Goal: Find specific page/section: Find specific page/section

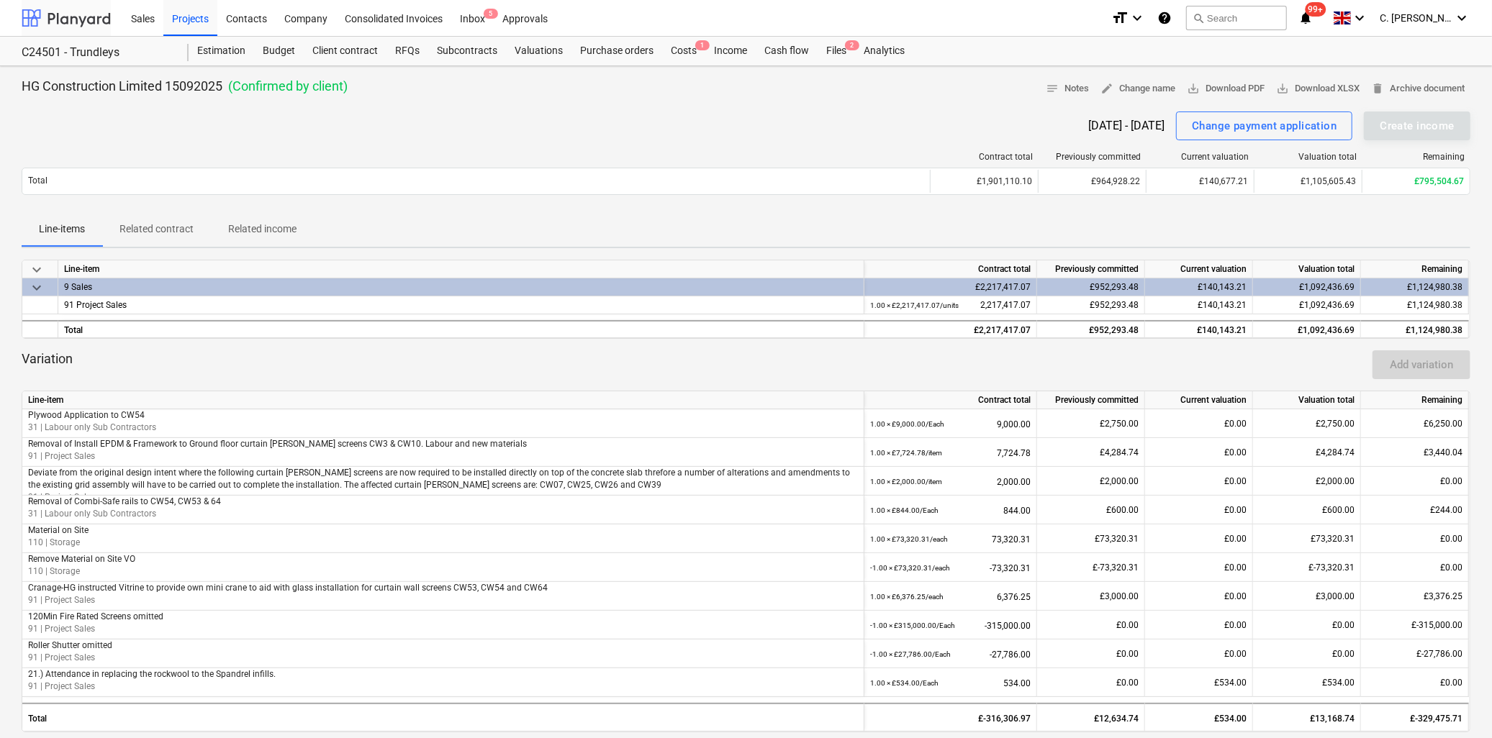
click at [75, 22] on div at bounding box center [66, 18] width 89 height 36
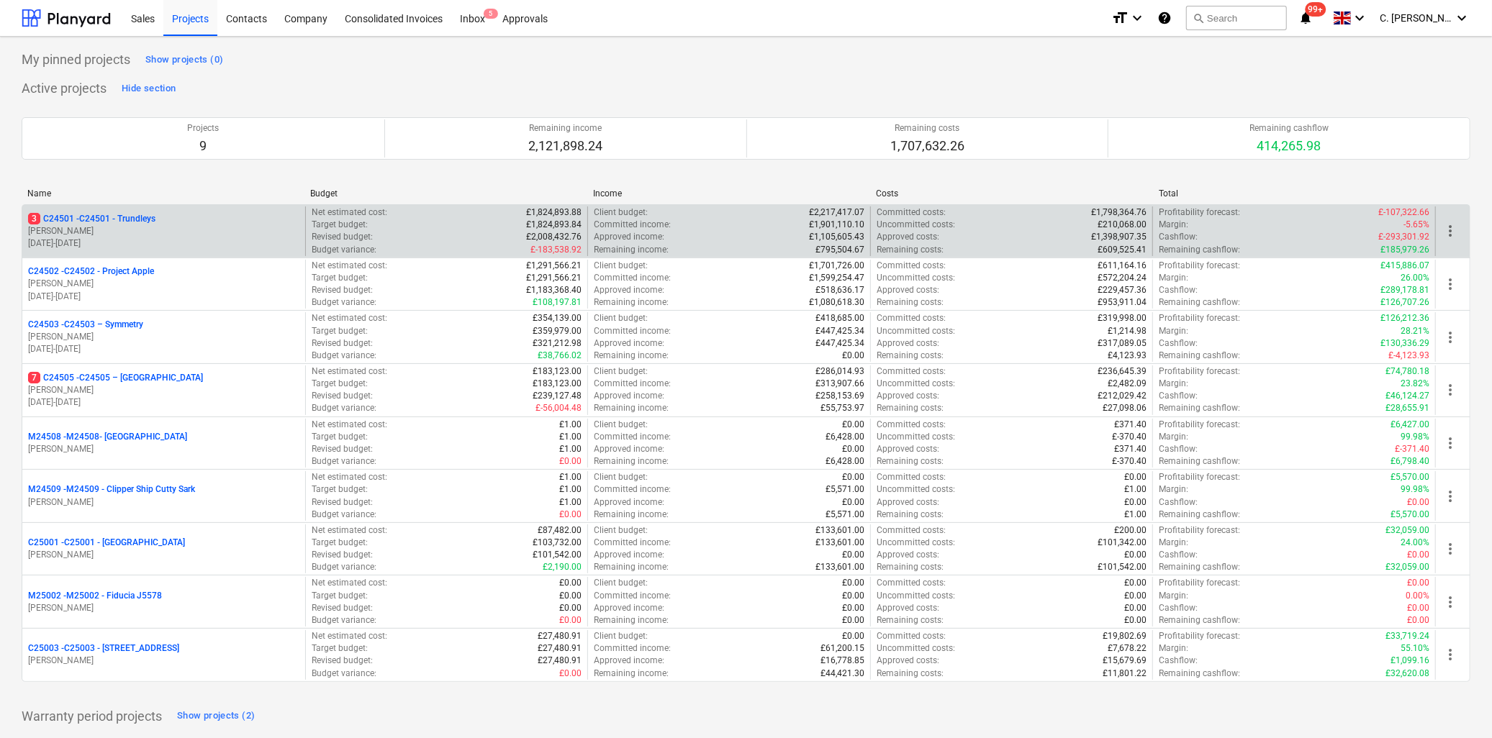
click at [94, 219] on p "3 C24501 - C24501 - Trundleys" at bounding box center [91, 219] width 127 height 12
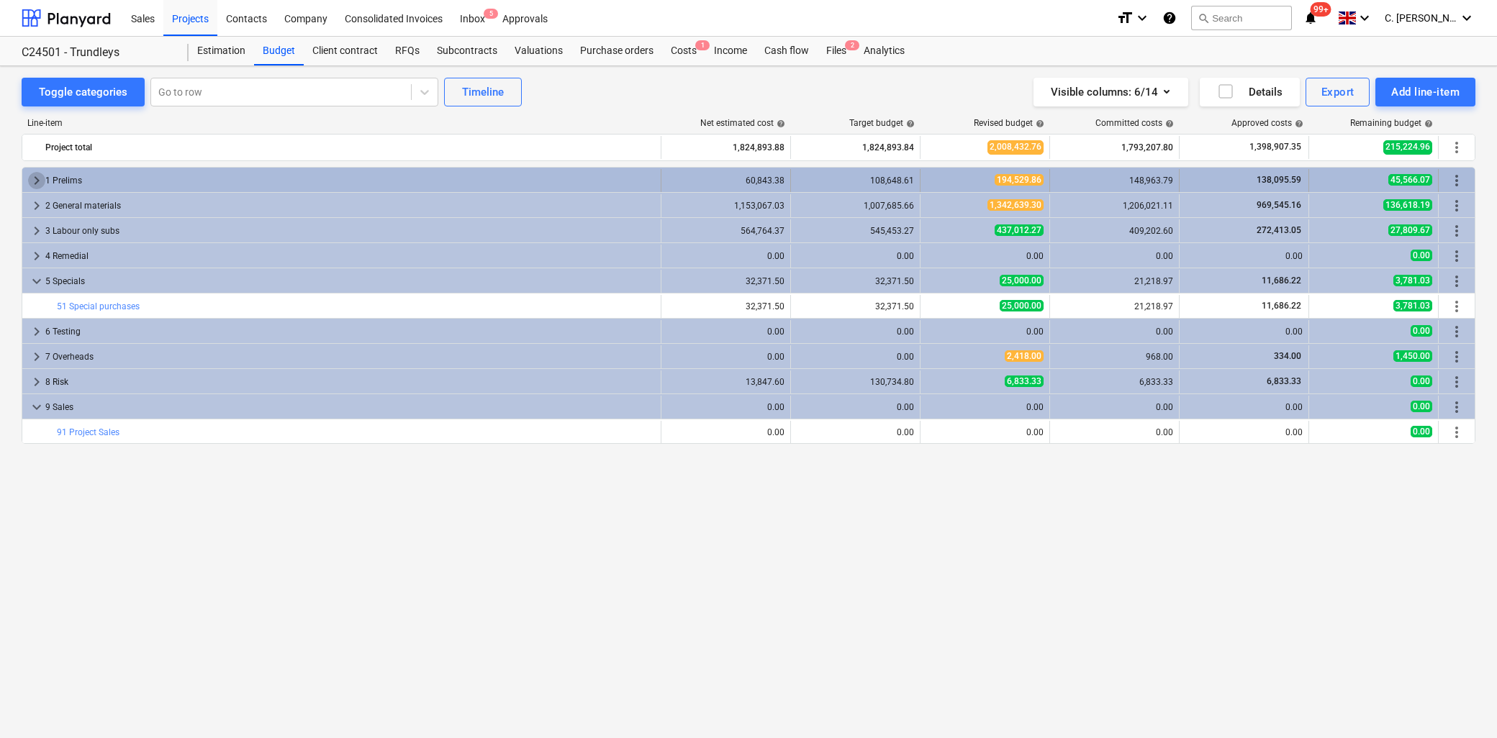
click at [37, 181] on span "keyboard_arrow_right" at bounding box center [36, 180] width 17 height 17
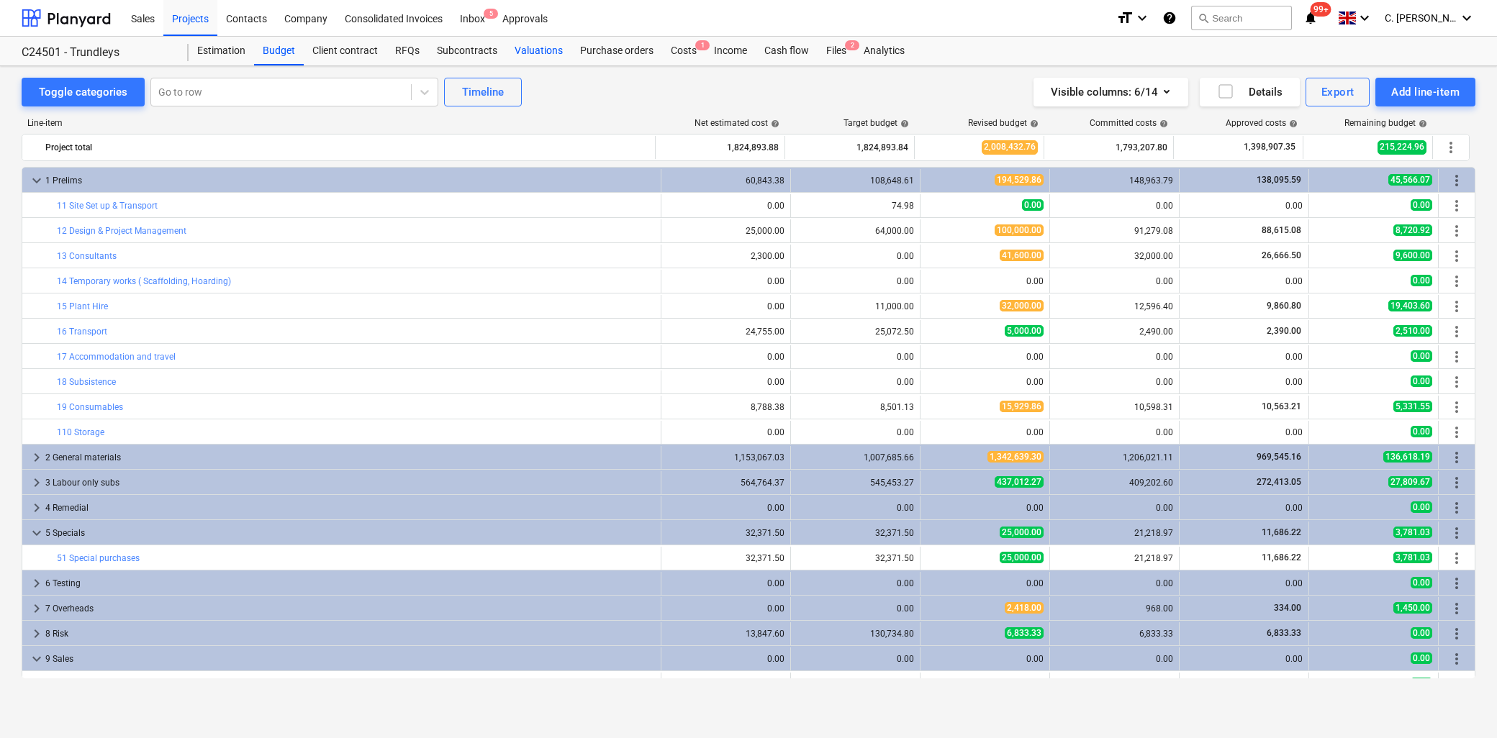
click at [528, 53] on div "Valuations" at bounding box center [538, 51] width 65 height 29
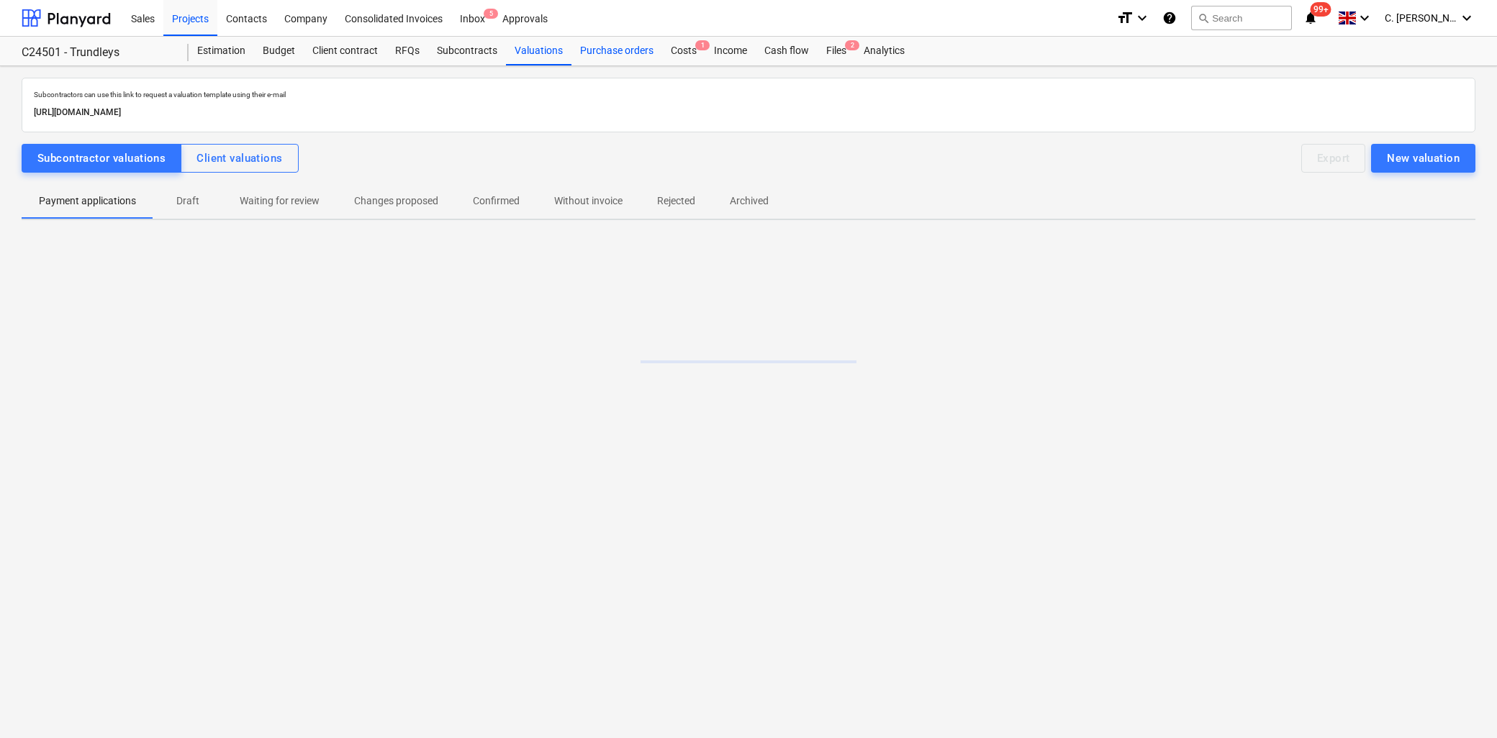
click at [605, 47] on div "Purchase orders" at bounding box center [617, 51] width 91 height 29
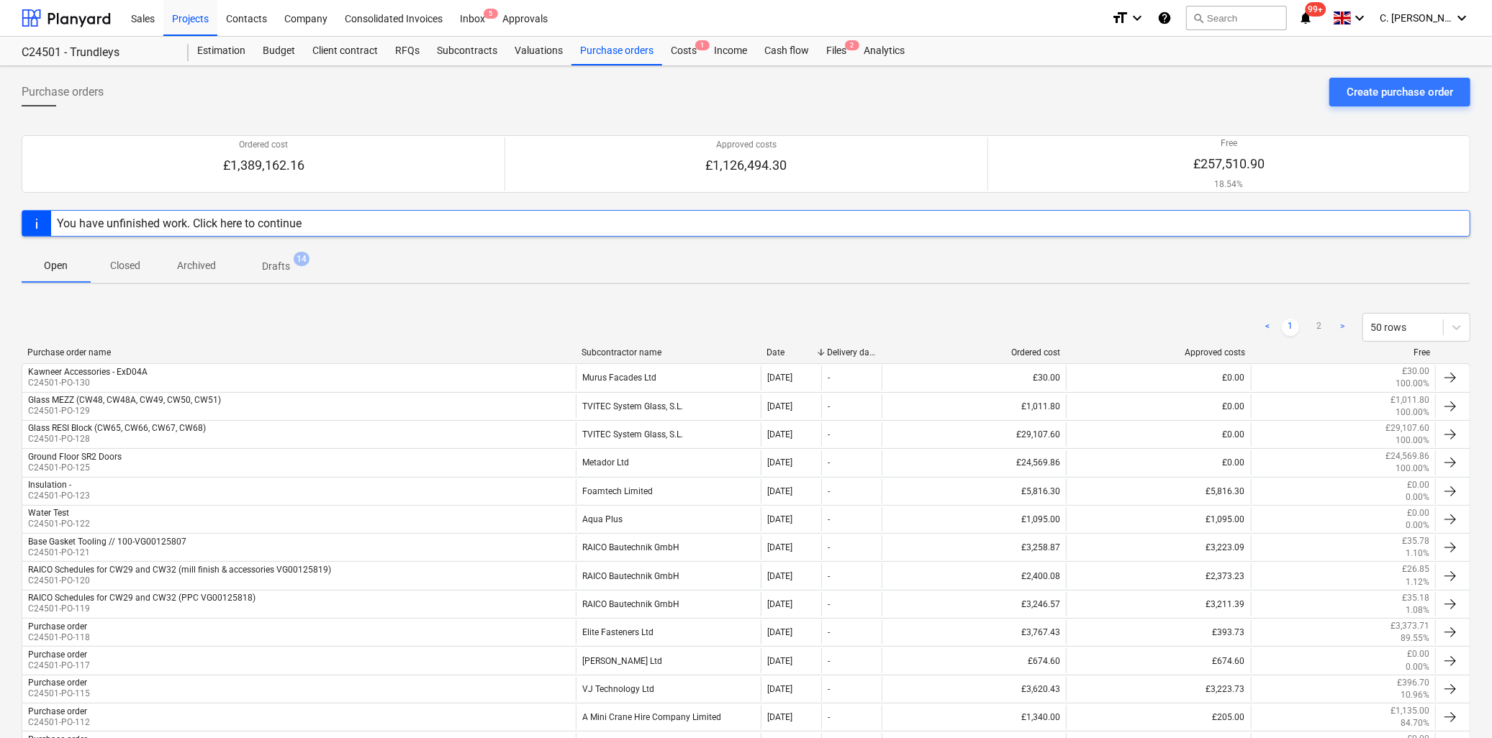
click at [613, 356] on div "Subcontractor name" at bounding box center [668, 353] width 173 height 10
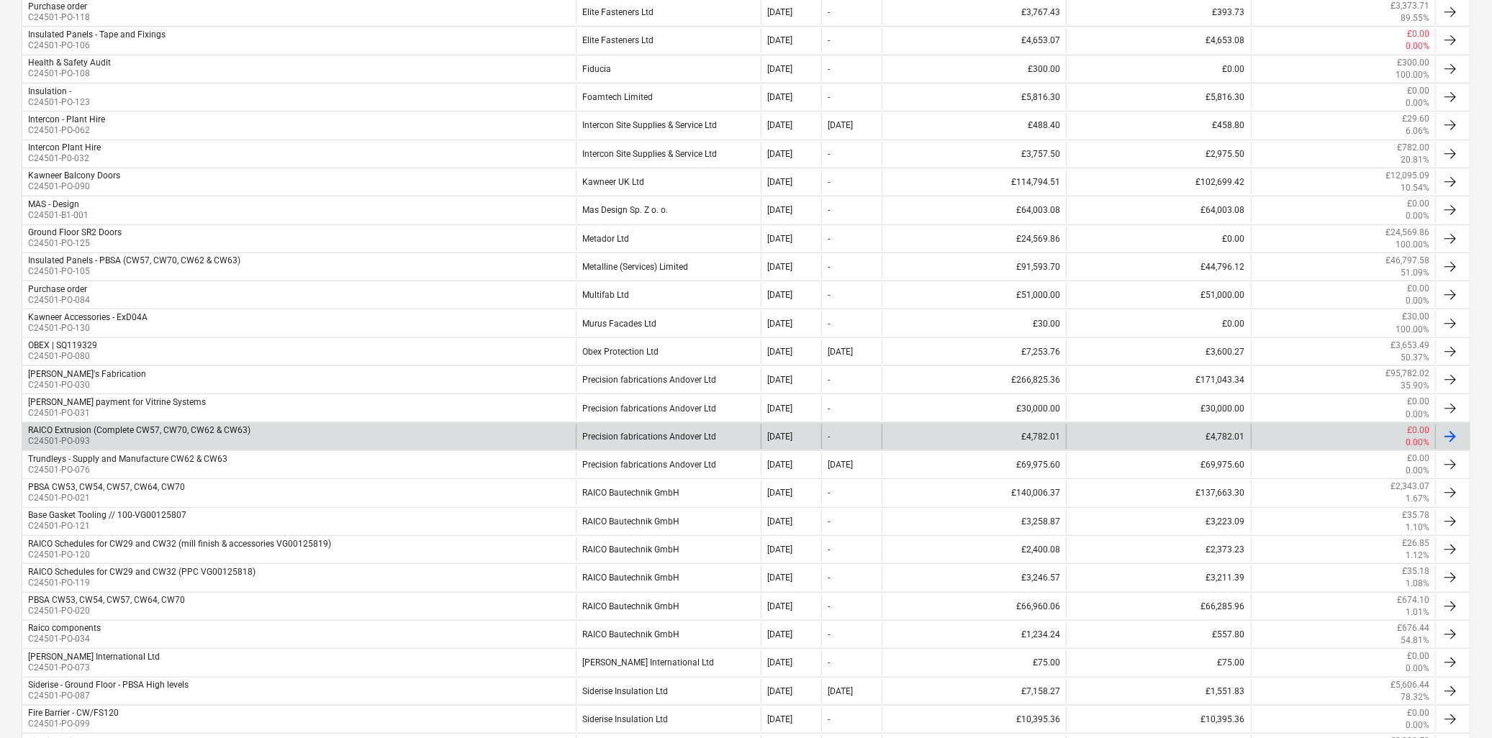
scroll to position [645, 0]
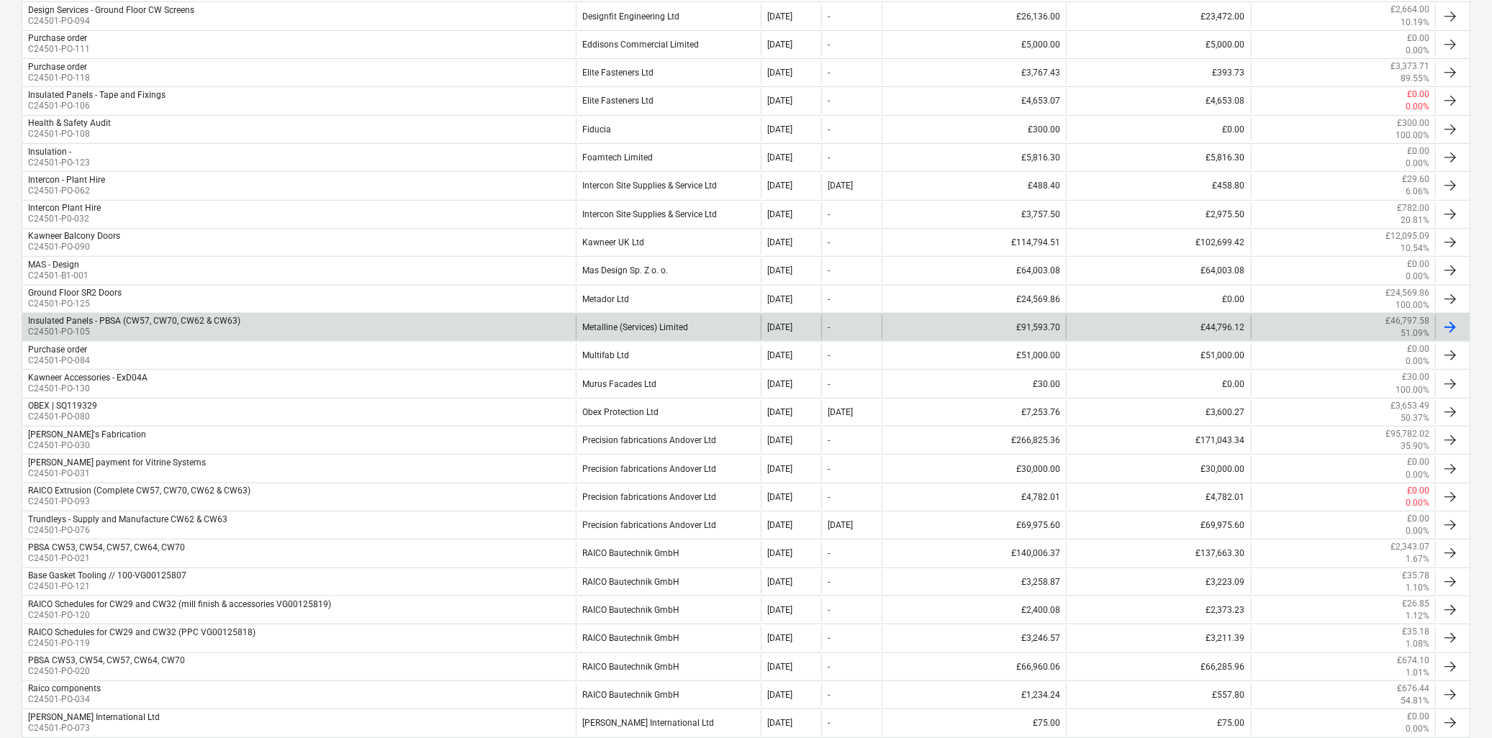
click at [96, 330] on p "C24501-PO-105" at bounding box center [134, 332] width 212 height 12
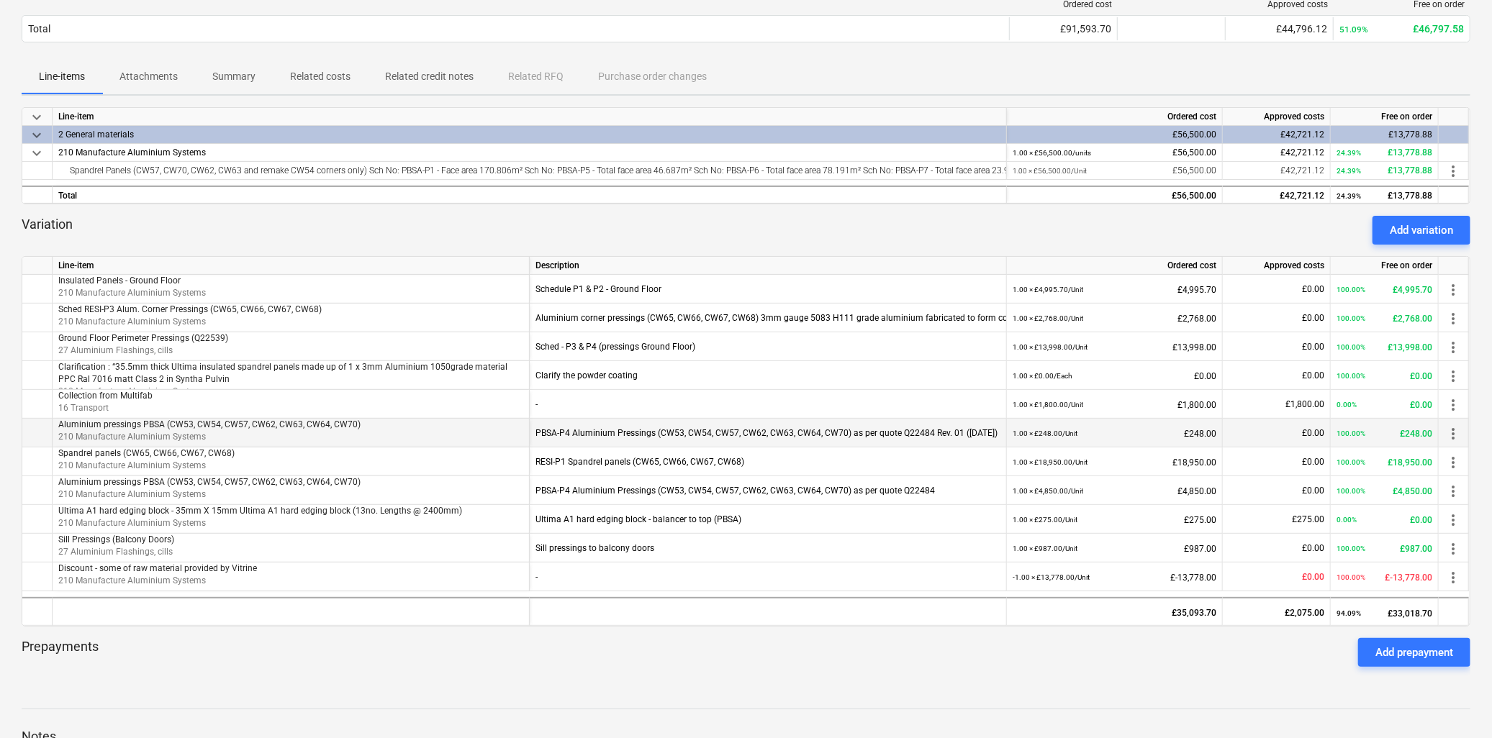
scroll to position [320, 0]
